Goal: Task Accomplishment & Management: Complete application form

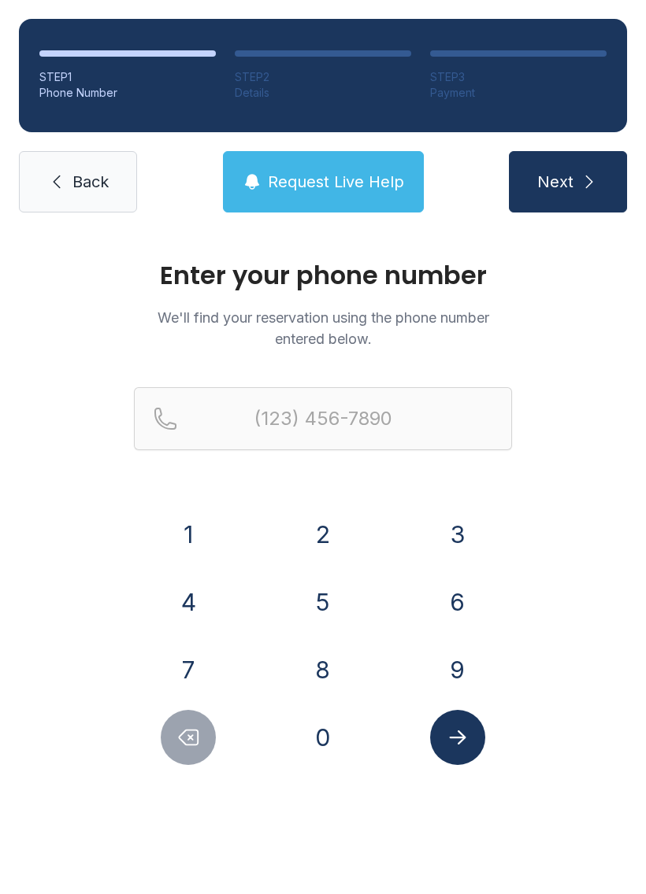
click at [80, 183] on span "Back" at bounding box center [90, 182] width 36 height 22
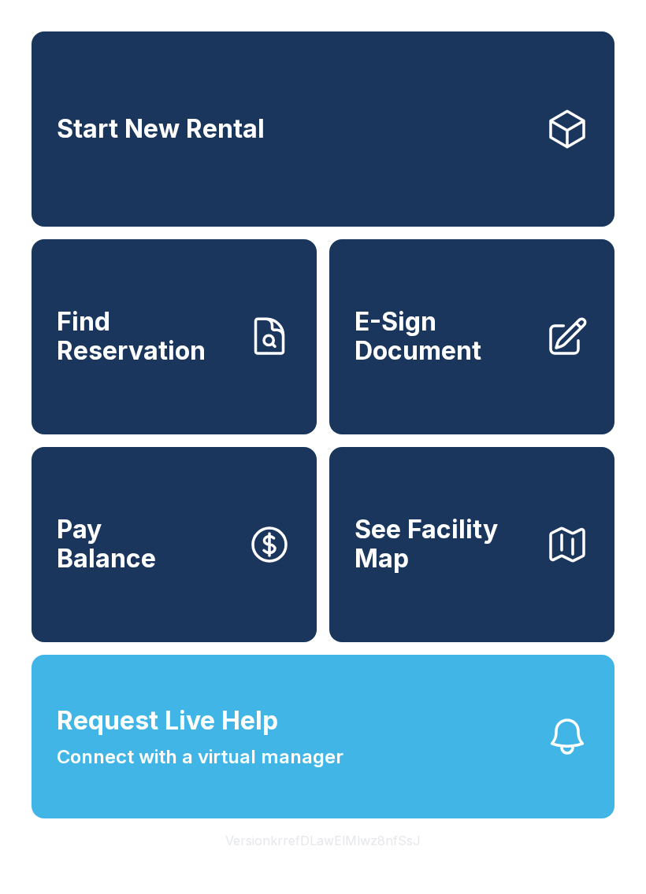
click at [229, 772] on span "Connect with a virtual manager" at bounding box center [200, 757] width 287 height 28
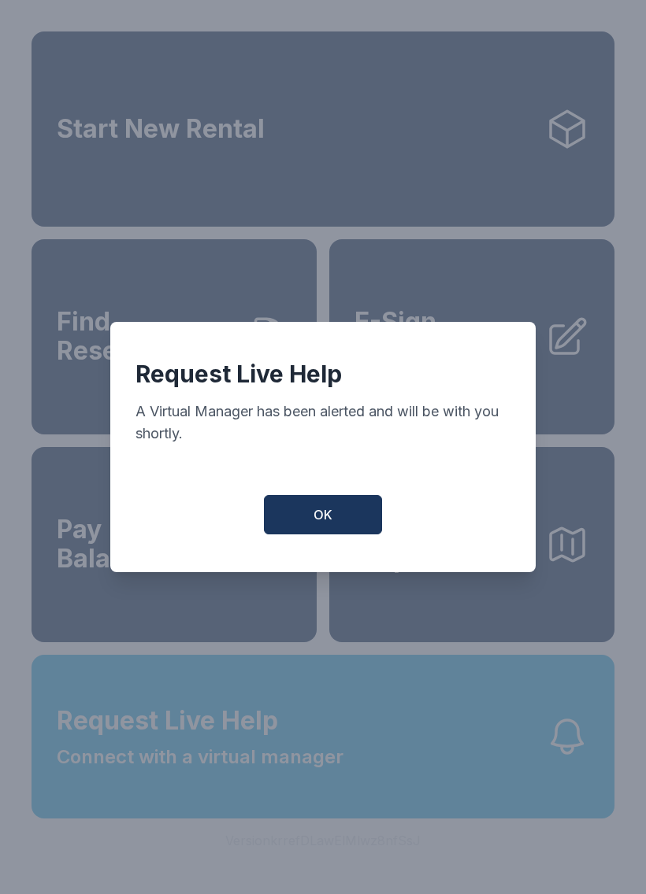
click at [300, 509] on button "OK" at bounding box center [323, 514] width 118 height 39
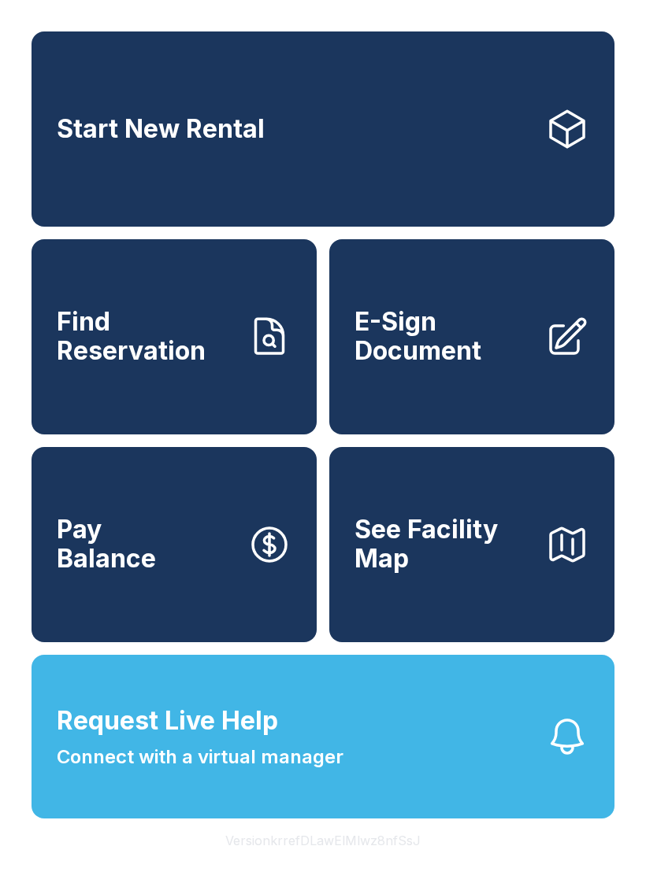
click at [483, 344] on span "E-Sign Document" at bounding box center [443, 336] width 178 height 57
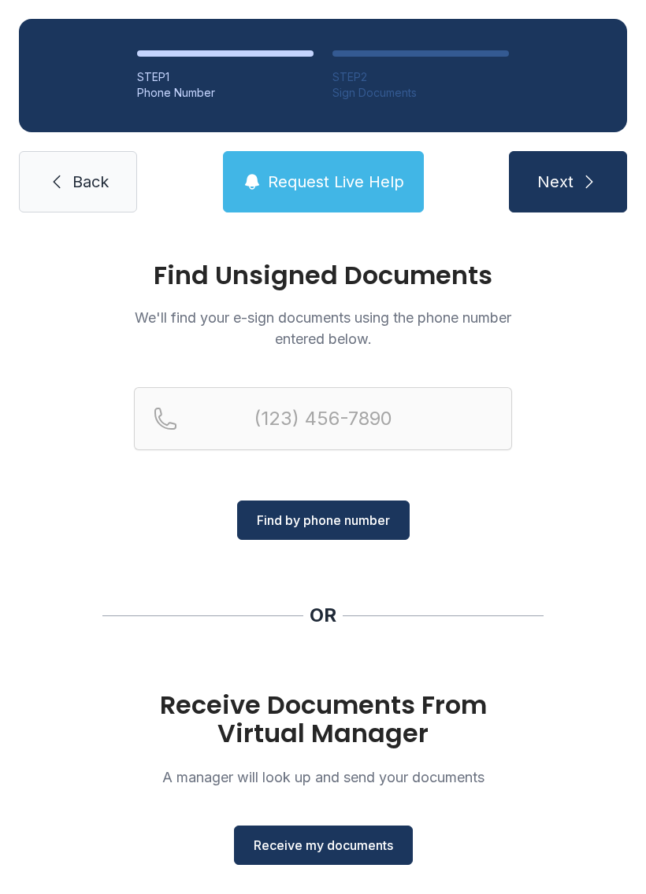
click at [358, 847] on span "Receive my documents" at bounding box center [322, 845] width 139 height 19
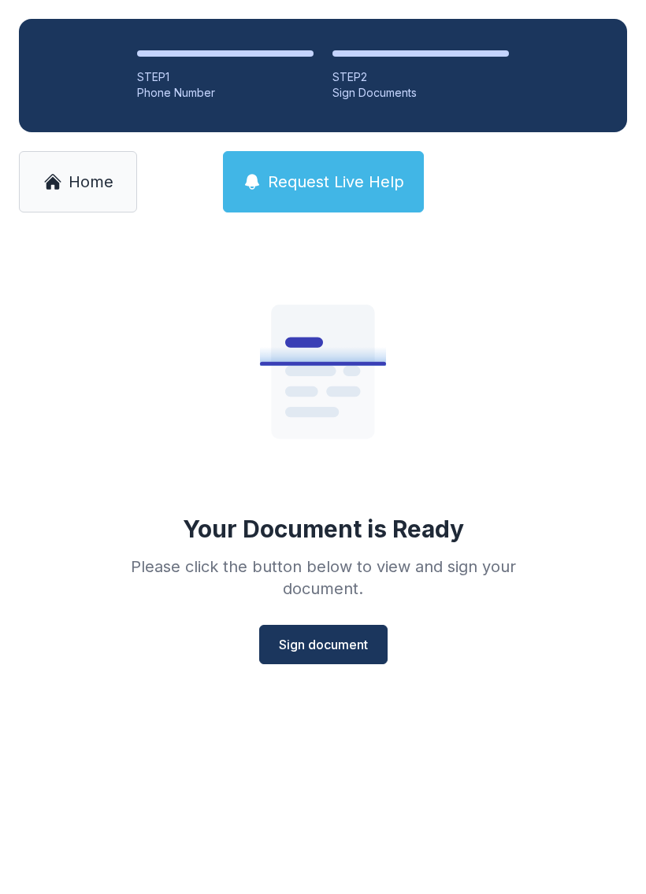
click at [343, 639] on span "Sign document" at bounding box center [323, 644] width 89 height 19
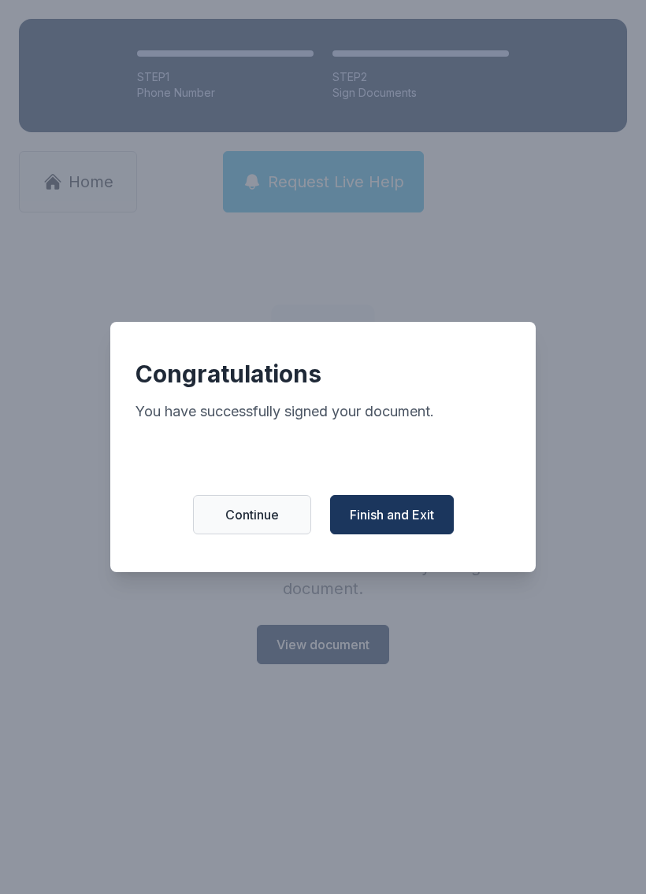
click at [407, 535] on button "Finish and Exit" at bounding box center [392, 514] width 124 height 39
